Goal: Task Accomplishment & Management: Manage account settings

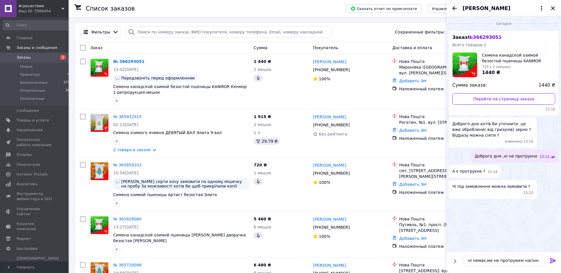
type textarea "ні немає,ми не протруюєм насіння"
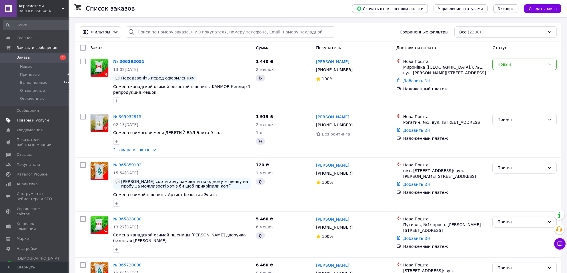
click at [46, 117] on link "Товары и услуги" at bounding box center [37, 120] width 75 height 10
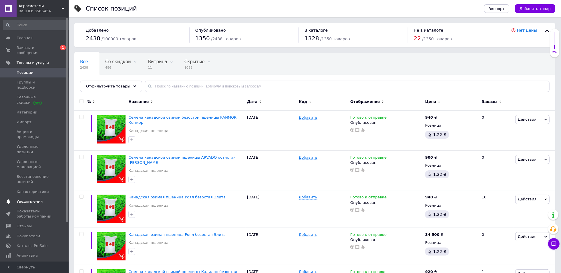
click at [34, 199] on span "Уведомления" at bounding box center [30, 201] width 26 height 5
